Goal: Contribute content: Contribute content

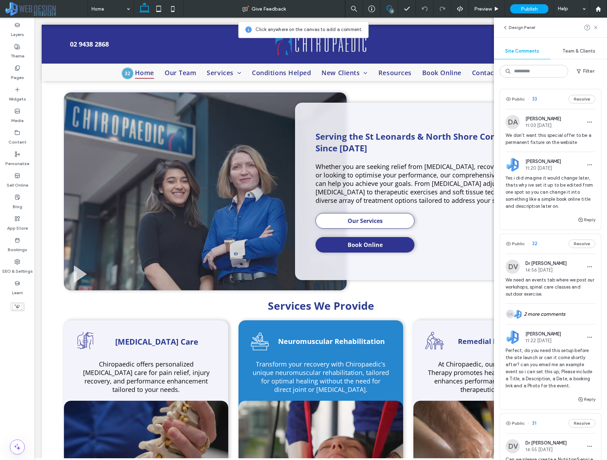
scroll to position [555, 0]
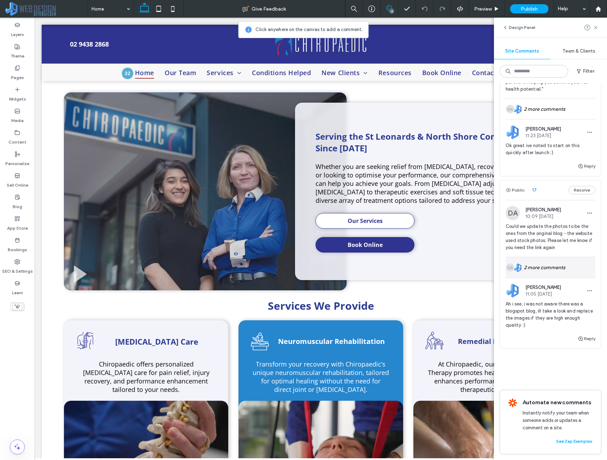
click at [544, 265] on div "JE DA 2 more comments" at bounding box center [550, 267] width 90 height 20
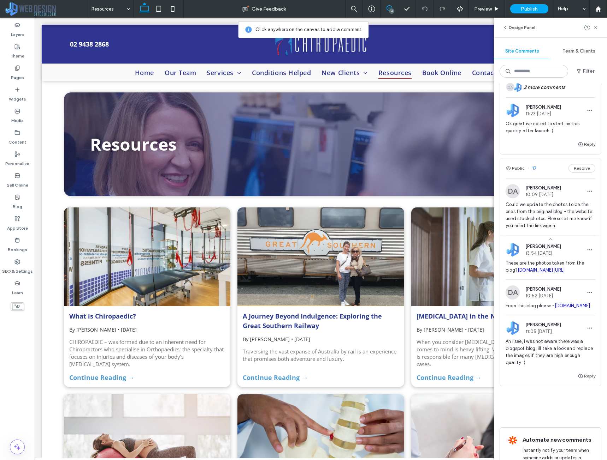
scroll to position [0, 0]
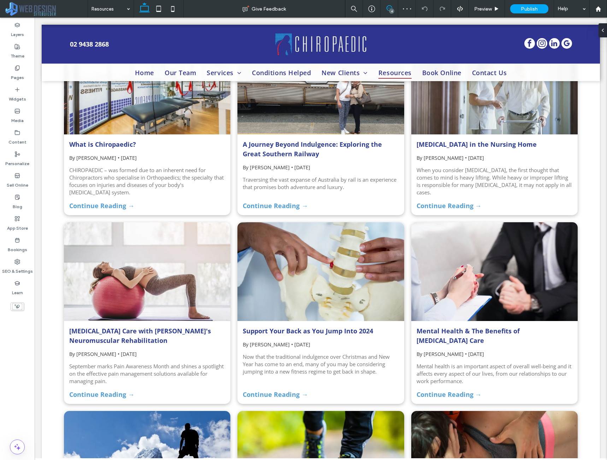
click at [384, 6] on span at bounding box center [388, 8] width 17 height 6
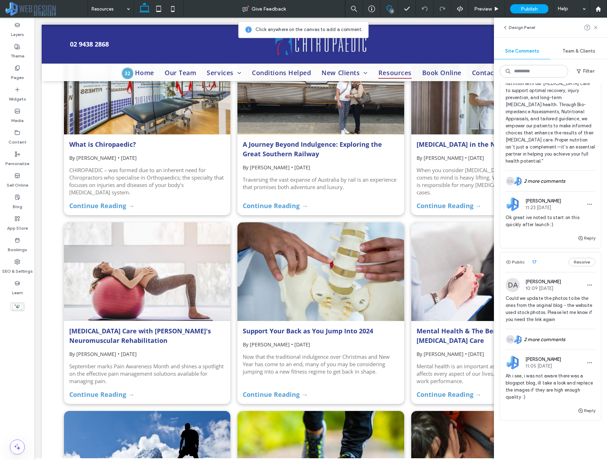
scroll to position [555, 0]
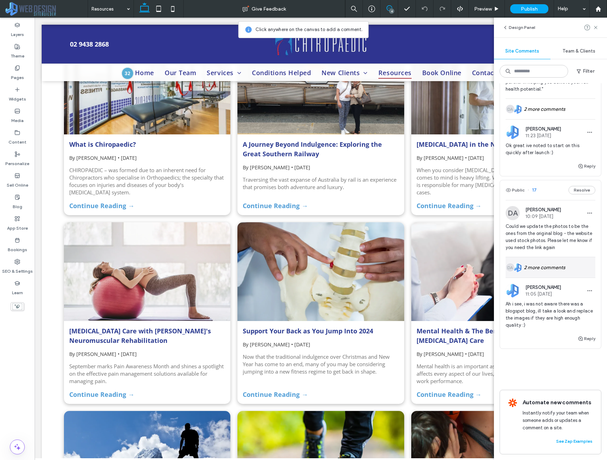
click at [544, 267] on div "JE DA 2 more comments" at bounding box center [550, 267] width 90 height 20
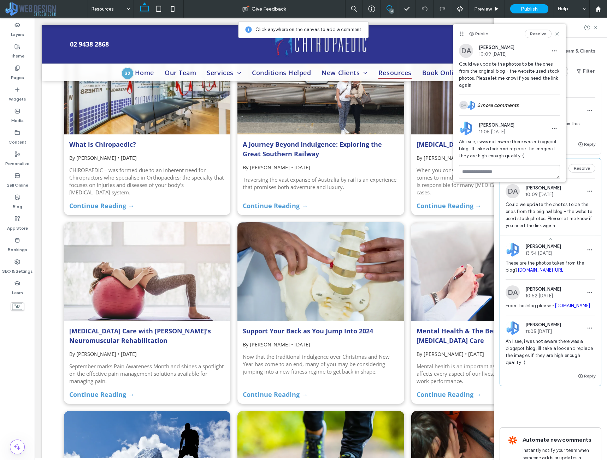
click at [556, 273] on link "chiropaedic.com.au/blog" at bounding box center [540, 270] width 47 height 5
click at [541, 310] on span "From this blog please - chiropaedic.blogspot.com" at bounding box center [550, 306] width 90 height 7
click at [554, 309] on link "chiropaedic.blogspot.com" at bounding box center [572, 305] width 36 height 5
click at [597, 134] on div "Public 33 Resolve DA Dr Ashley 11:03 Sep 12 2025 We don't want this special off…" at bounding box center [550, 271] width 113 height 377
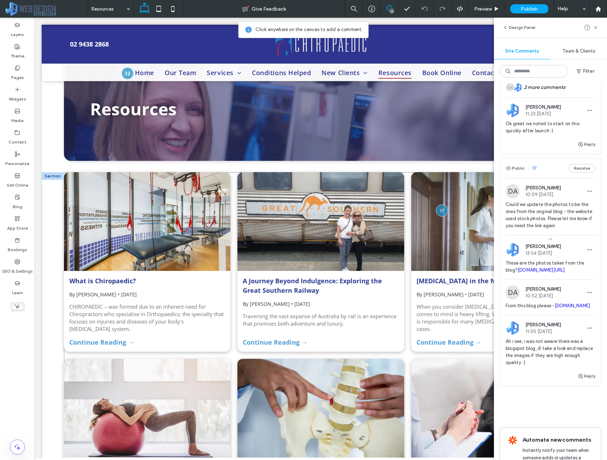
scroll to position [31, 0]
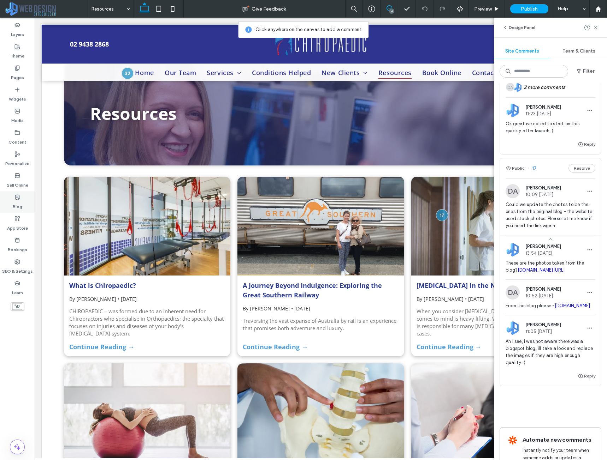
click at [23, 197] on div "Blog" at bounding box center [17, 202] width 35 height 22
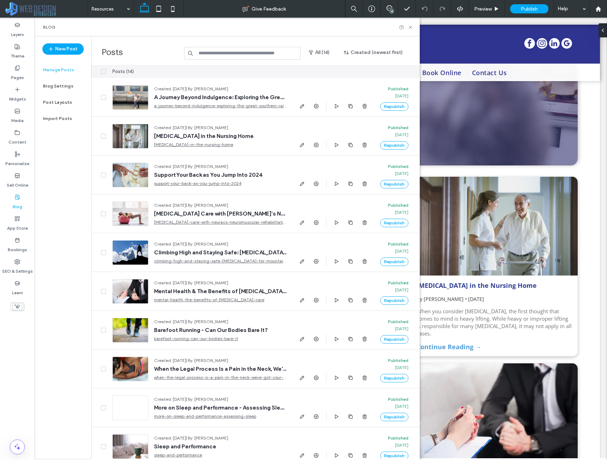
scroll to position [0, 0]
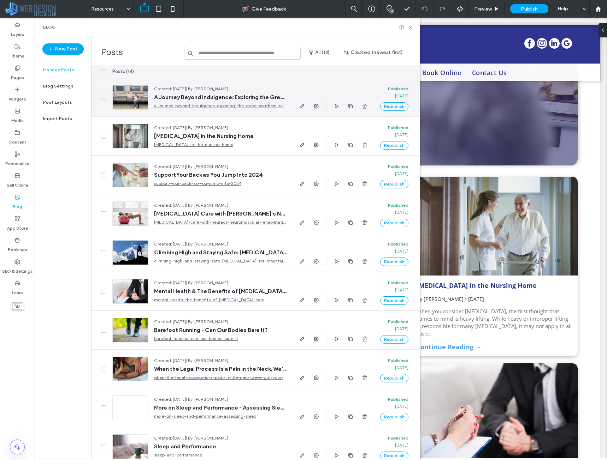
click at [133, 100] on div at bounding box center [130, 97] width 36 height 25
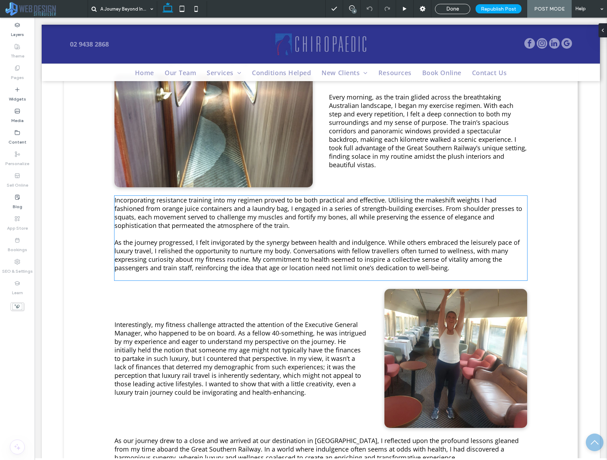
scroll to position [565, 0]
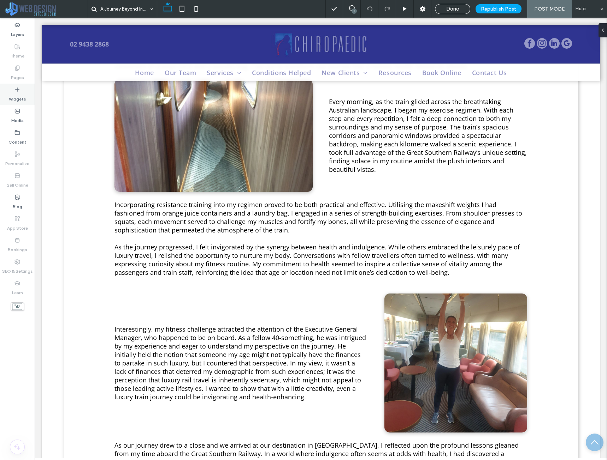
click at [25, 97] on label "Widgets" at bounding box center [17, 97] width 17 height 10
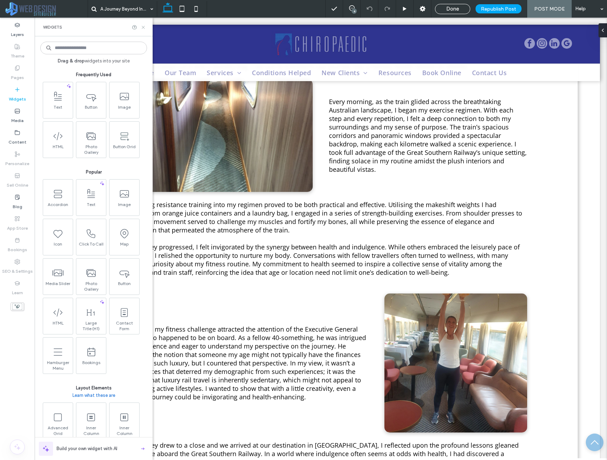
drag, startPoint x: 144, startPoint y: 27, endPoint x: 226, endPoint y: 74, distance: 94.9
click at [144, 27] on icon at bounding box center [143, 27] width 5 height 5
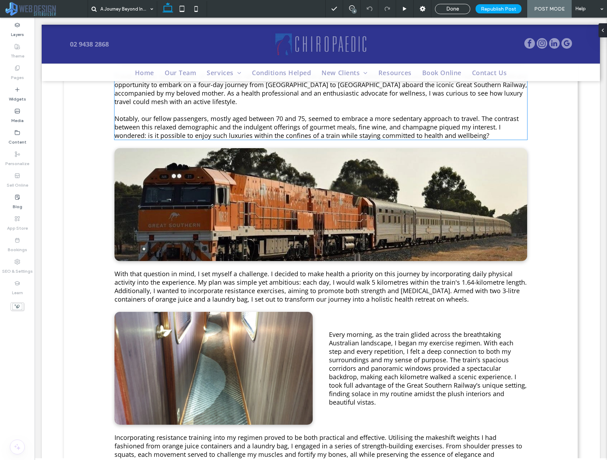
scroll to position [318, 0]
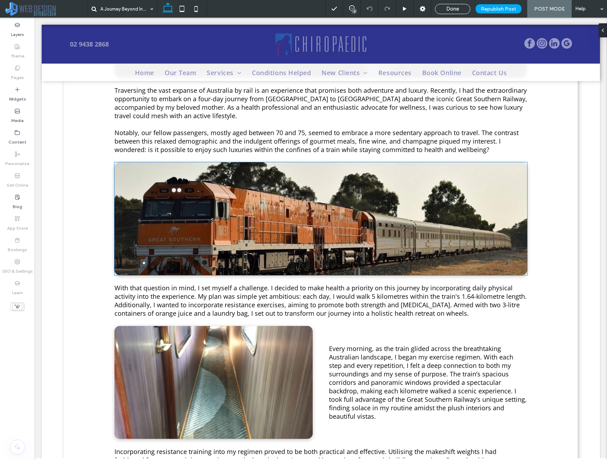
click at [180, 186] on img at bounding box center [320, 218] width 412 height 113
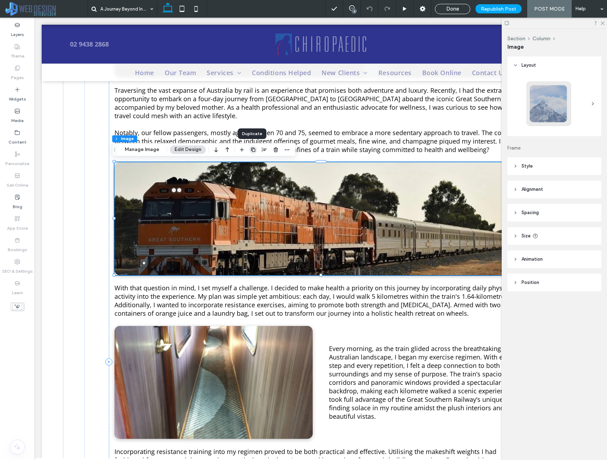
click at [251, 150] on use "button" at bounding box center [253, 150] width 4 height 4
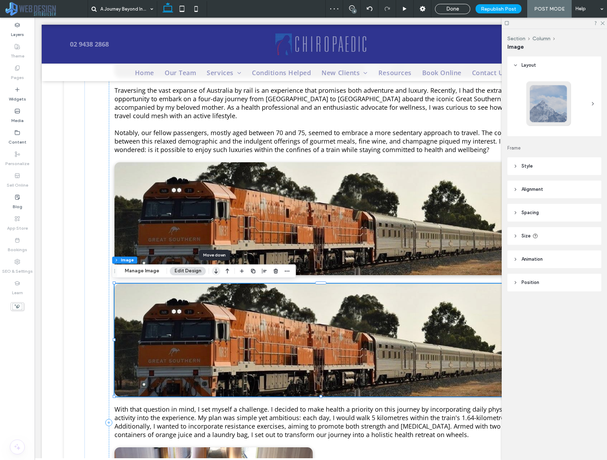
click at [216, 271] on icon "button" at bounding box center [216, 271] width 8 height 13
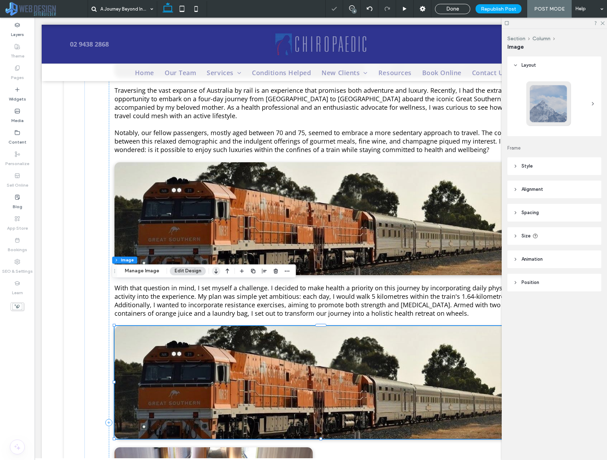
click at [215, 271] on use "button" at bounding box center [215, 271] width 3 height 5
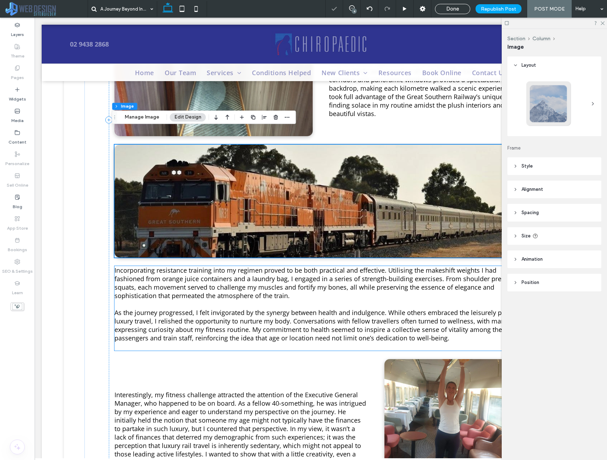
scroll to position [635, 0]
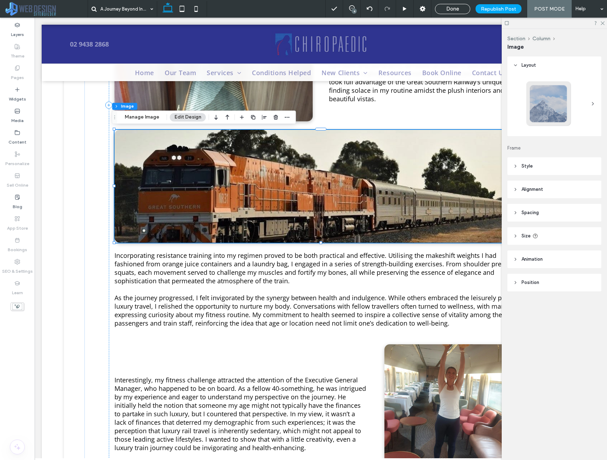
click at [404, 162] on img at bounding box center [320, 186] width 412 height 113
click at [602, 23] on use at bounding box center [602, 24] width 4 height 4
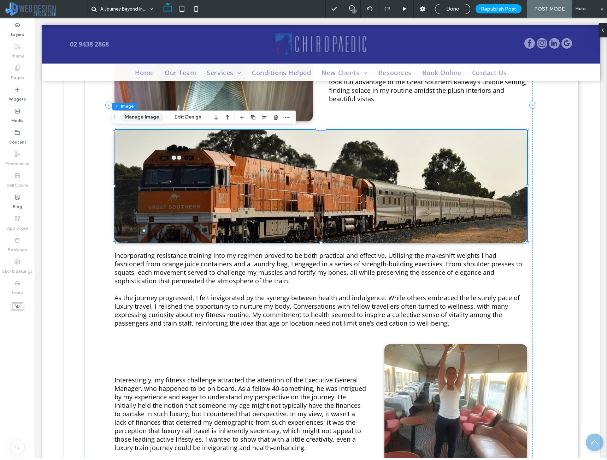
click at [135, 115] on button "Manage Image" at bounding box center [142, 117] width 44 height 8
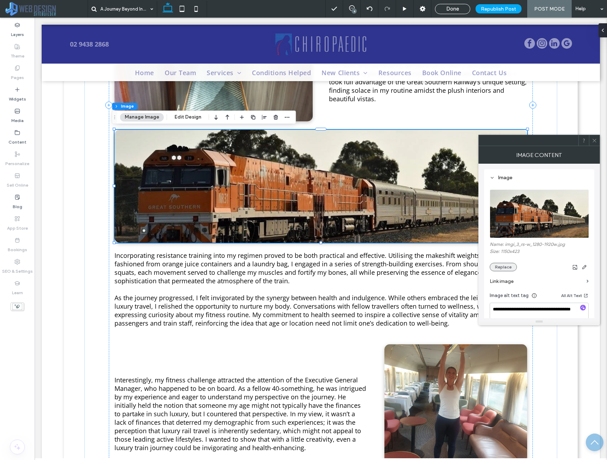
click at [508, 264] on button "Replace" at bounding box center [502, 267] width 27 height 8
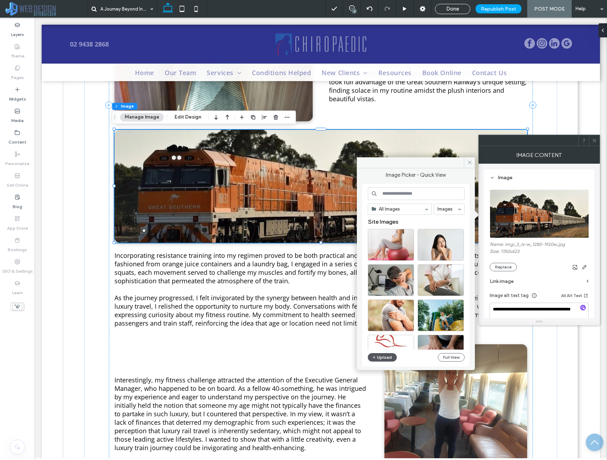
click at [388, 356] on button "Upload" at bounding box center [382, 357] width 29 height 8
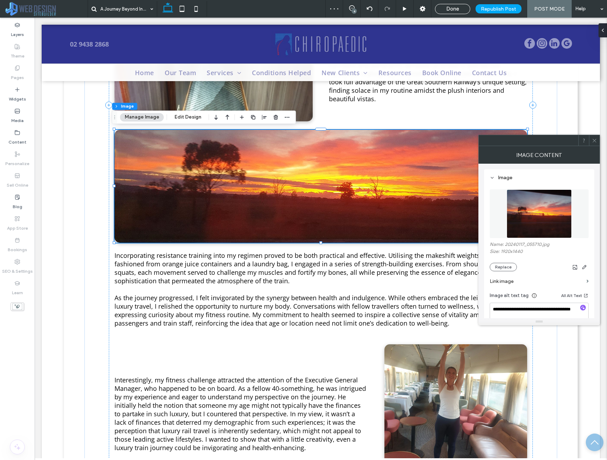
click at [595, 142] on icon at bounding box center [593, 140] width 5 height 5
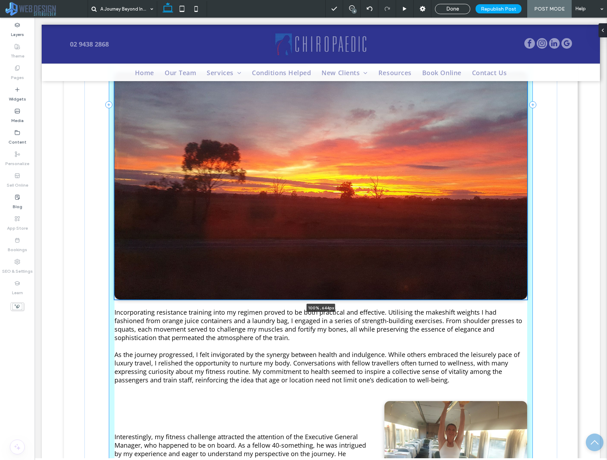
drag, startPoint x: 318, startPoint y: 242, endPoint x: 332, endPoint y: 343, distance: 102.0
click at [319, 357] on div "Traversing the vast expanse of Australia by rail is an experience that promises…" at bounding box center [321, 105] width 424 height 1122
type input "***"
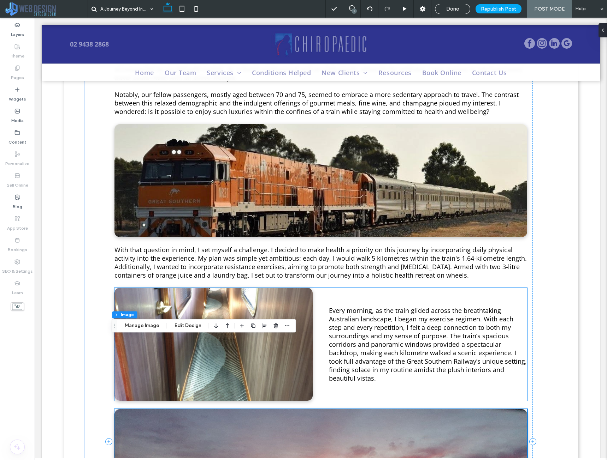
scroll to position [340, 0]
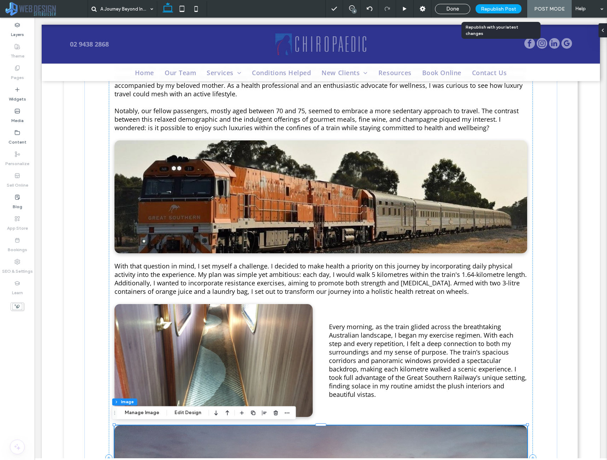
click at [486, 8] on span "Republish Post" at bounding box center [497, 9] width 35 height 6
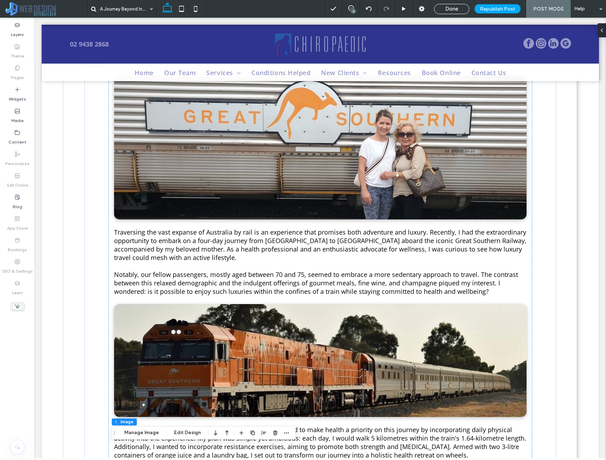
scroll to position [0, 0]
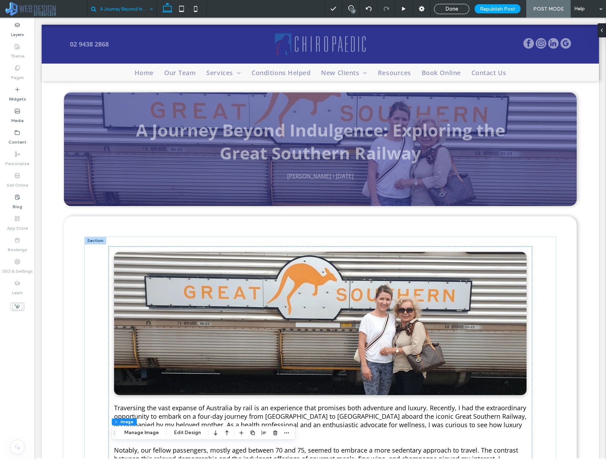
click at [133, 7] on input at bounding box center [124, 9] width 49 height 18
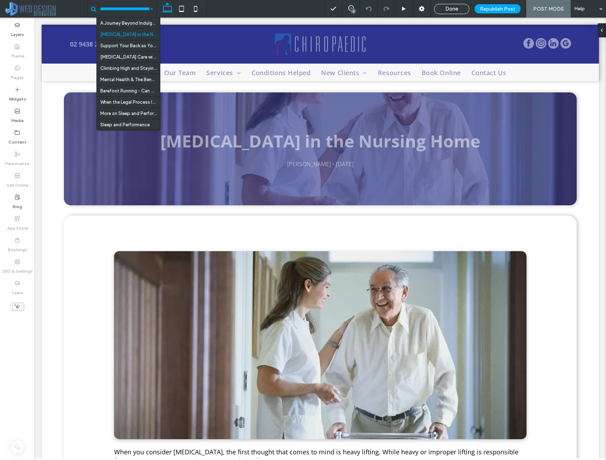
click at [103, 13] on input at bounding box center [124, 9] width 49 height 18
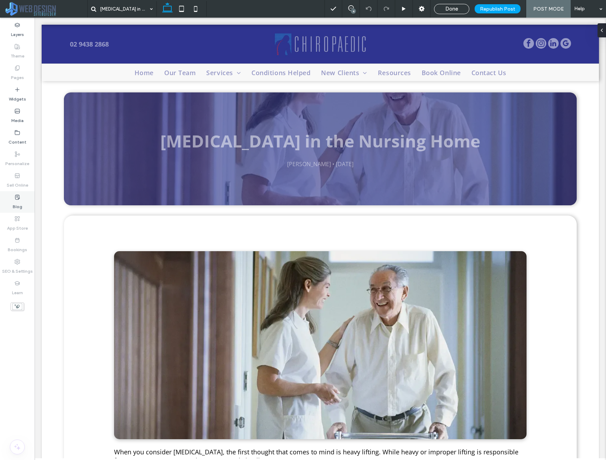
click at [20, 201] on label "Blog" at bounding box center [18, 205] width 10 height 10
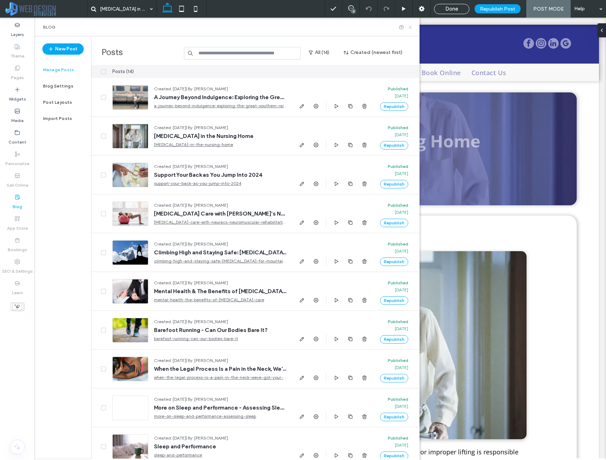
click at [411, 28] on use at bounding box center [409, 27] width 3 height 3
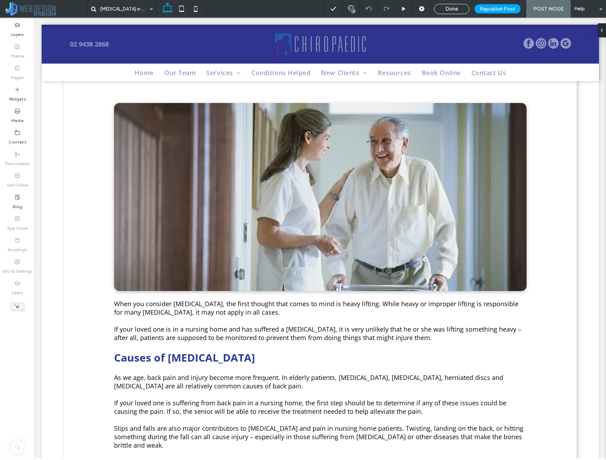
scroll to position [31, 0]
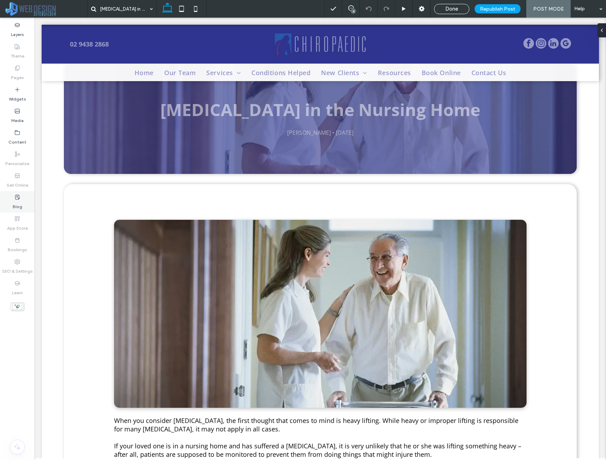
click at [22, 201] on div "Blog" at bounding box center [17, 202] width 35 height 22
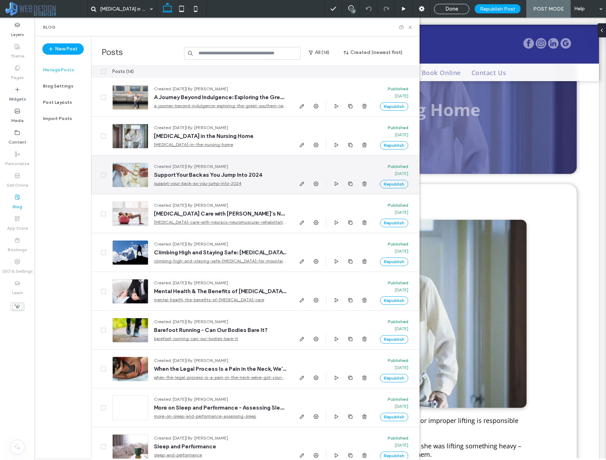
scroll to position [167, 0]
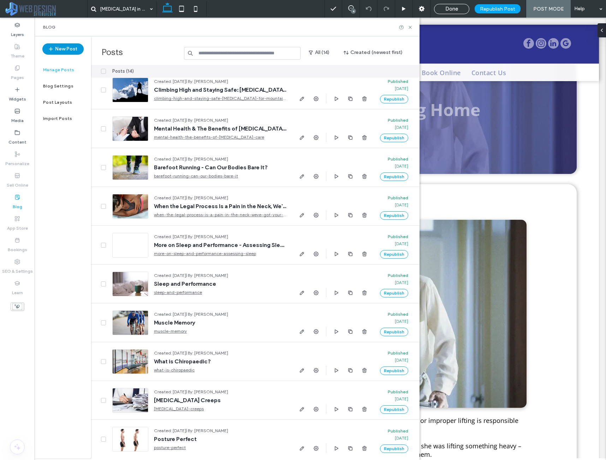
click at [73, 48] on button "New Post" at bounding box center [62, 48] width 41 height 11
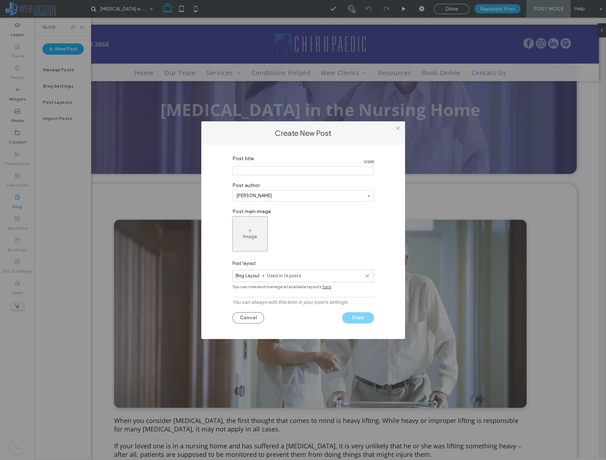
click at [266, 172] on input "Post title" at bounding box center [303, 170] width 142 height 9
paste input "**********"
type input "**********"
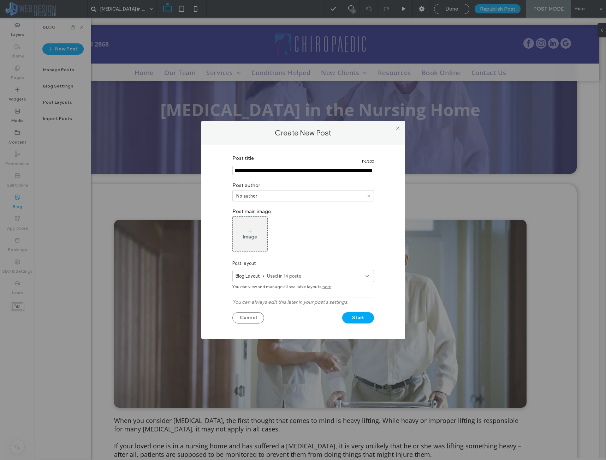
click at [305, 198] on input at bounding box center [301, 195] width 130 height 5
click at [395, 131] on span at bounding box center [397, 128] width 5 height 11
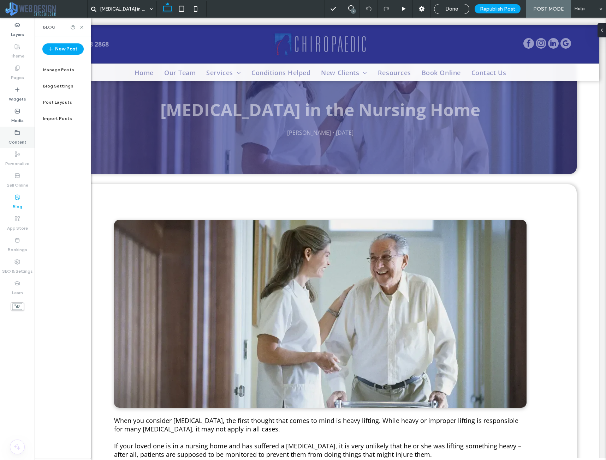
click at [20, 135] on div "Content" at bounding box center [17, 138] width 35 height 22
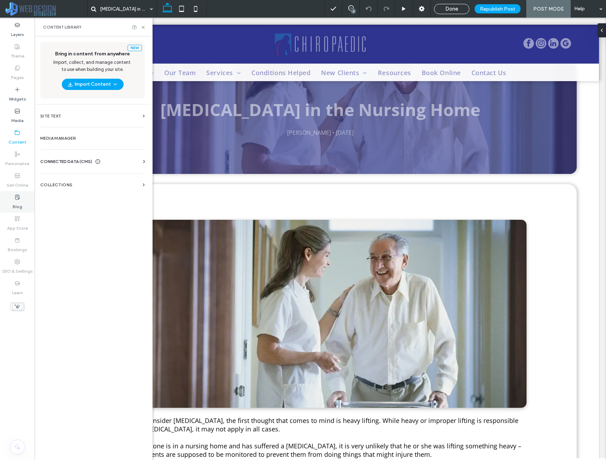
click at [22, 202] on div "Blog" at bounding box center [17, 202] width 35 height 22
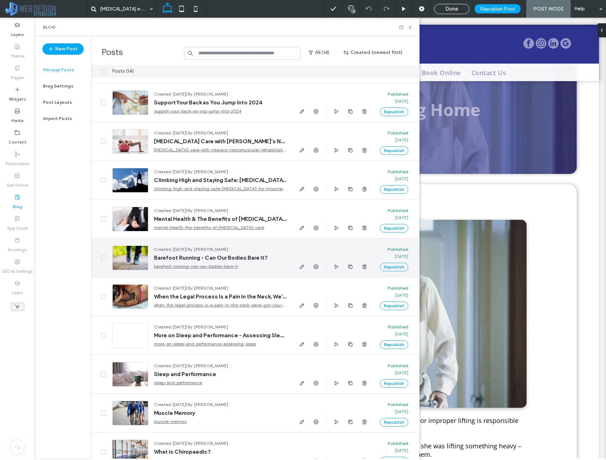
scroll to position [61, 0]
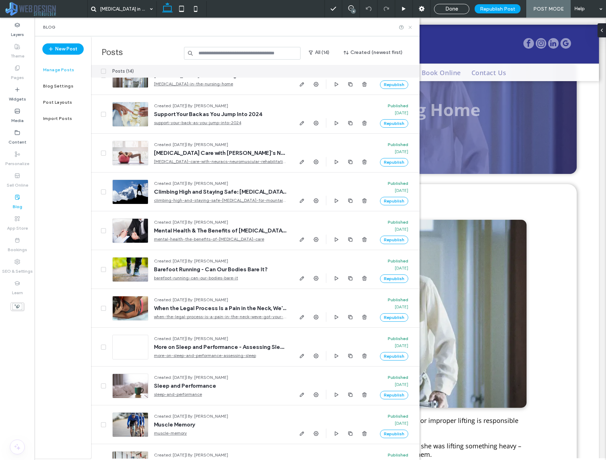
click at [411, 27] on icon at bounding box center [409, 27] width 5 height 5
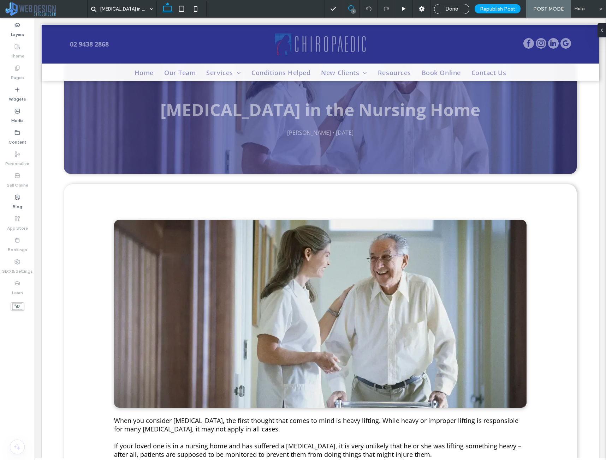
click at [352, 6] on icon at bounding box center [351, 8] width 6 height 6
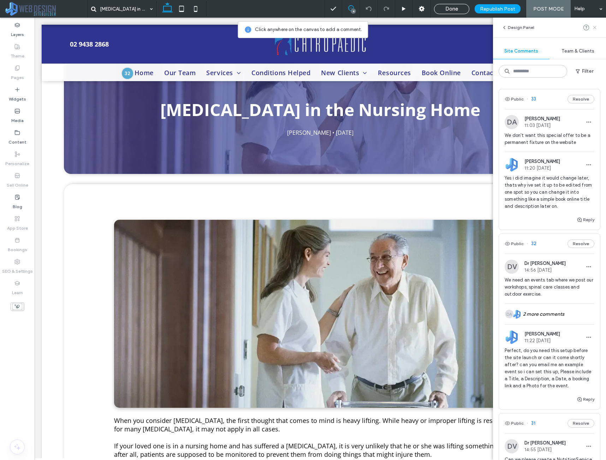
click at [596, 28] on icon at bounding box center [595, 28] width 6 height 6
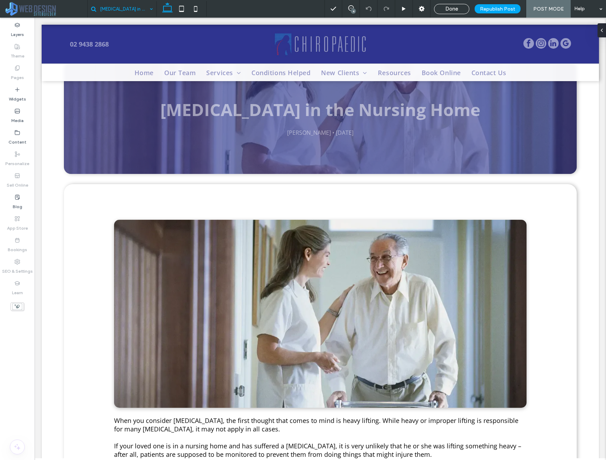
drag, startPoint x: 126, startPoint y: 9, endPoint x: 125, endPoint y: 13, distance: 4.0
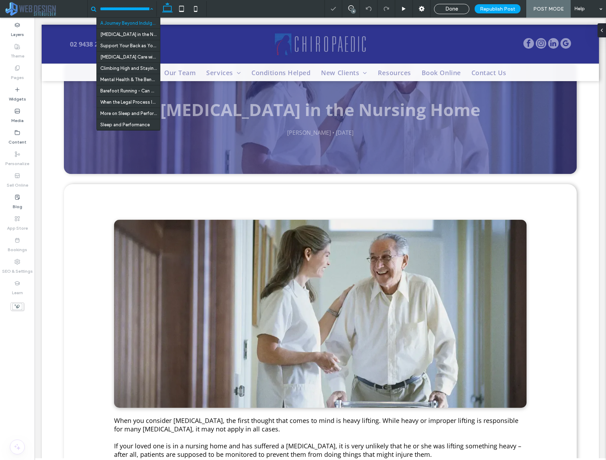
click at [126, 11] on input at bounding box center [124, 9] width 49 height 18
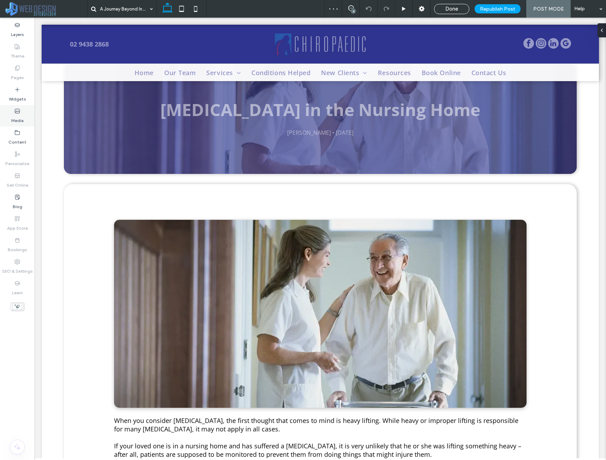
click at [21, 116] on label "Media" at bounding box center [17, 119] width 12 height 10
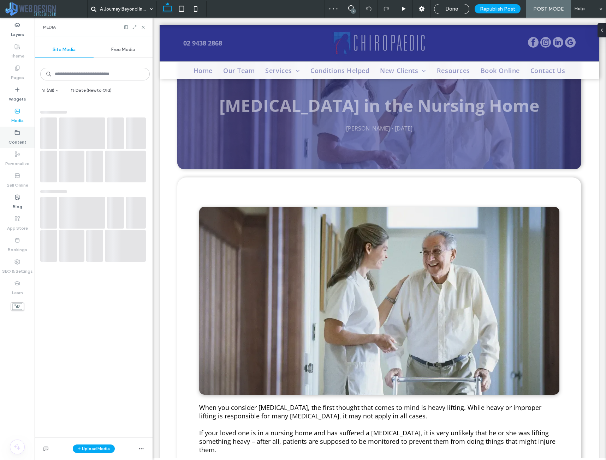
click at [16, 133] on icon at bounding box center [17, 133] width 6 height 6
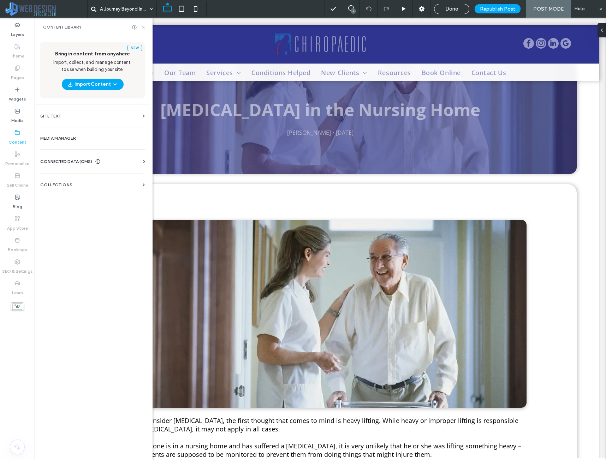
click at [145, 29] on icon at bounding box center [143, 27] width 5 height 5
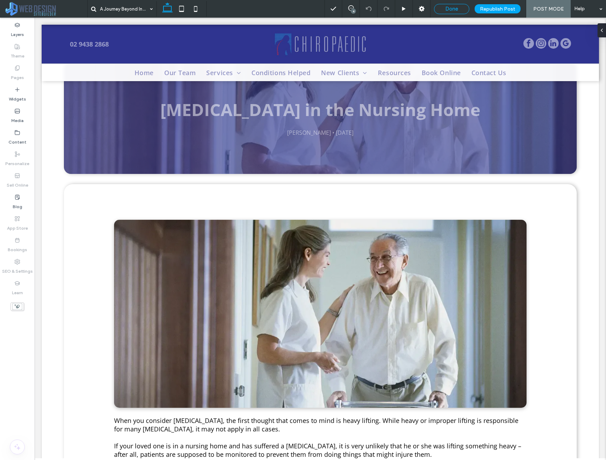
click at [453, 7] on span "Done" at bounding box center [451, 9] width 13 height 6
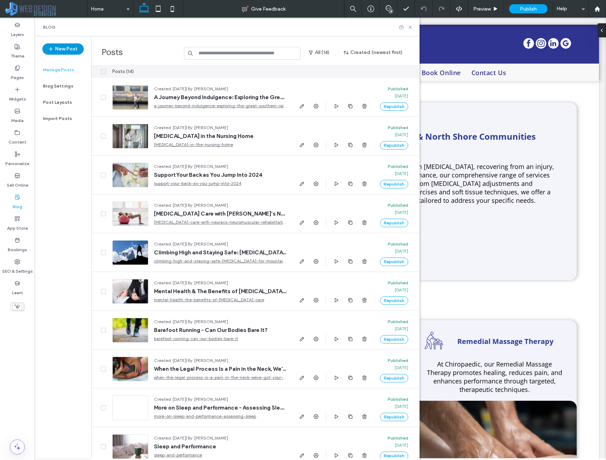
click at [73, 54] on button "New Post" at bounding box center [62, 48] width 41 height 11
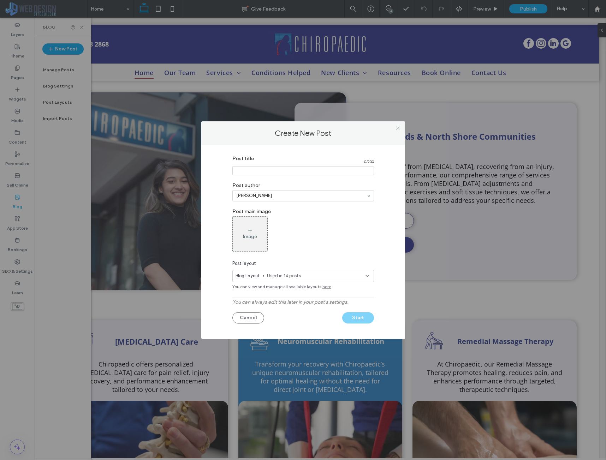
click at [398, 124] on span at bounding box center [397, 128] width 5 height 11
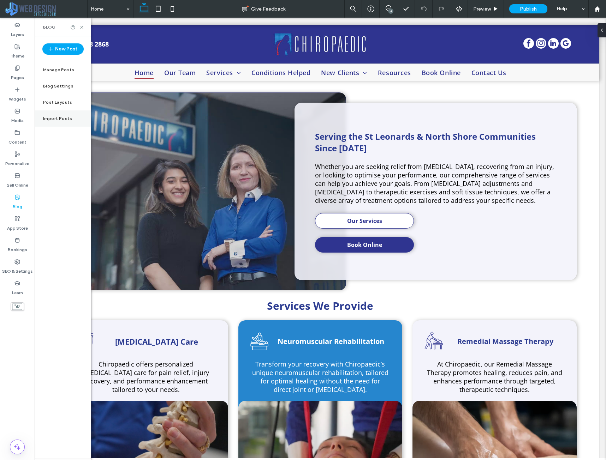
click at [57, 115] on div "Import Posts" at bounding box center [63, 119] width 56 height 16
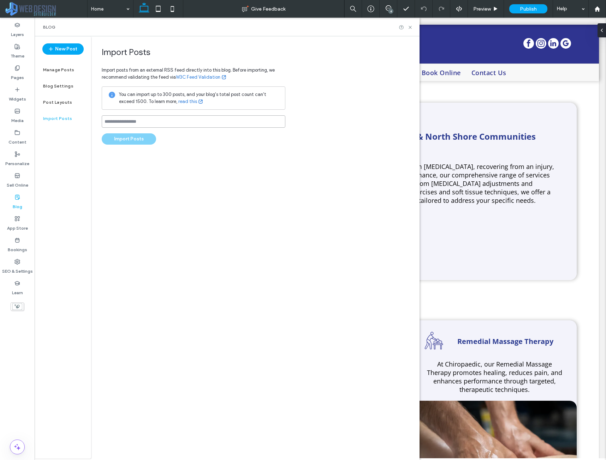
click at [155, 121] on input at bounding box center [194, 121] width 184 height 12
paste input "**********"
click at [213, 116] on input "**********" at bounding box center [194, 121] width 184 height 12
click at [159, 114] on div "**********" at bounding box center [194, 99] width 184 height 105
click at [166, 120] on input "**********" at bounding box center [194, 121] width 184 height 12
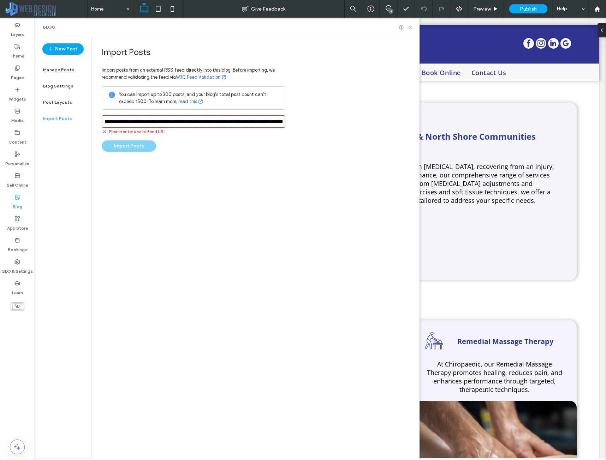
click at [166, 120] on input "**********" at bounding box center [194, 121] width 184 height 12
paste input
type input "**********"
click at [190, 141] on div "**********" at bounding box center [194, 96] width 184 height 98
click at [147, 141] on button "Import Posts" at bounding box center [129, 138] width 54 height 11
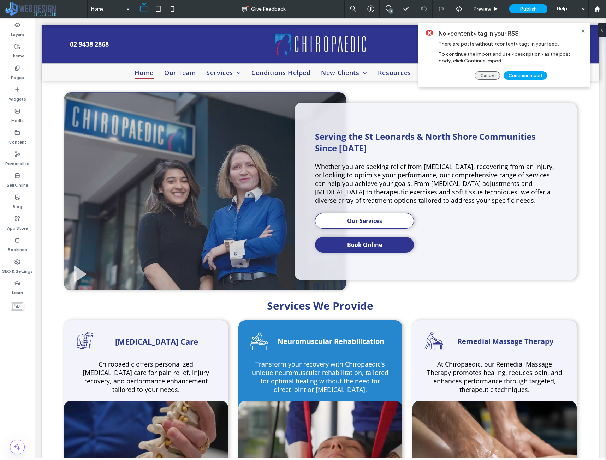
click at [498, 76] on button "Cancel" at bounding box center [486, 75] width 25 height 8
